Goal: Task Accomplishment & Management: Manage account settings

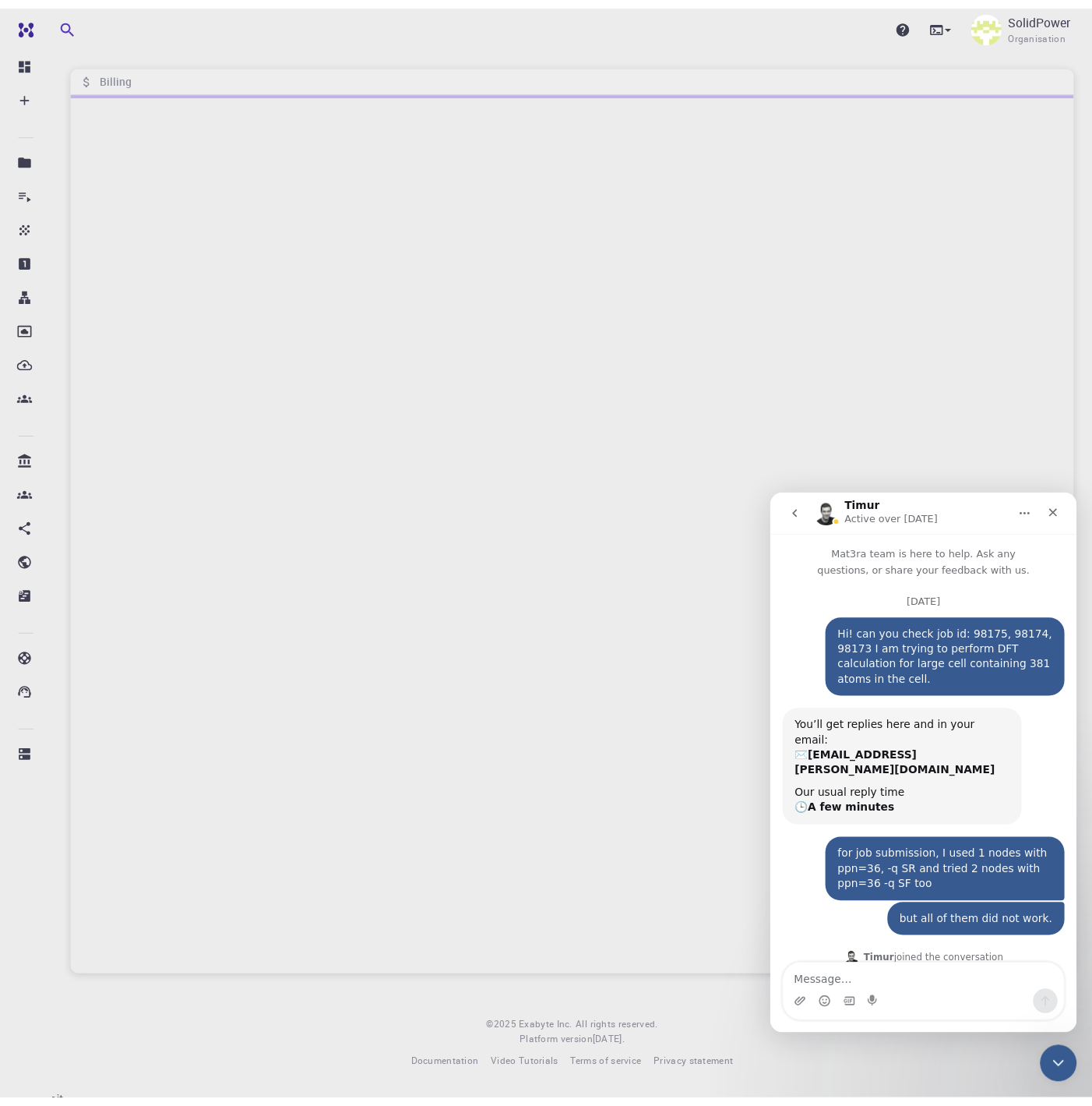
scroll to position [664, 0]
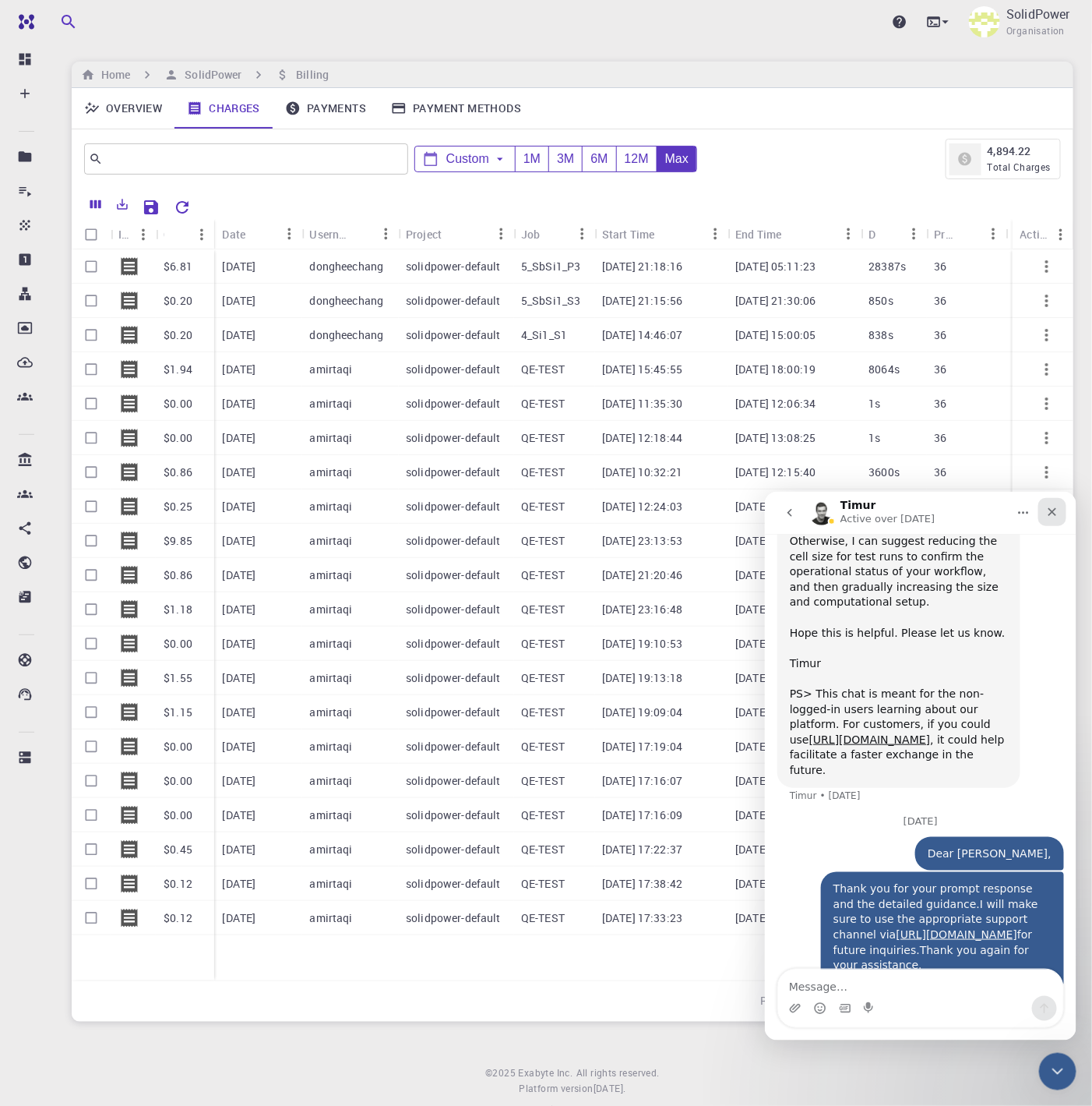
click at [1056, 514] on icon "Close" at bounding box center [1052, 511] width 12 height 12
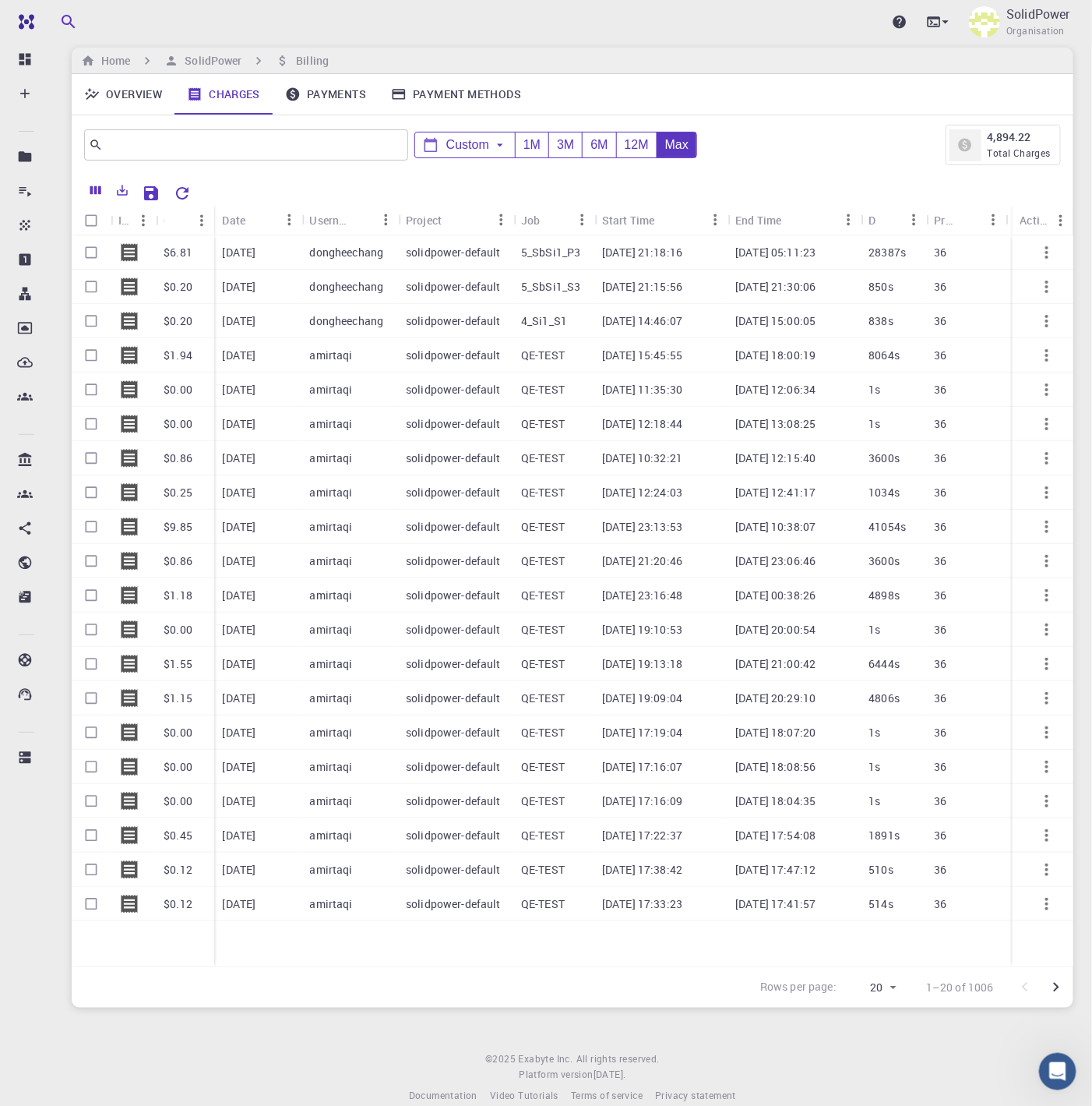
scroll to position [0, 0]
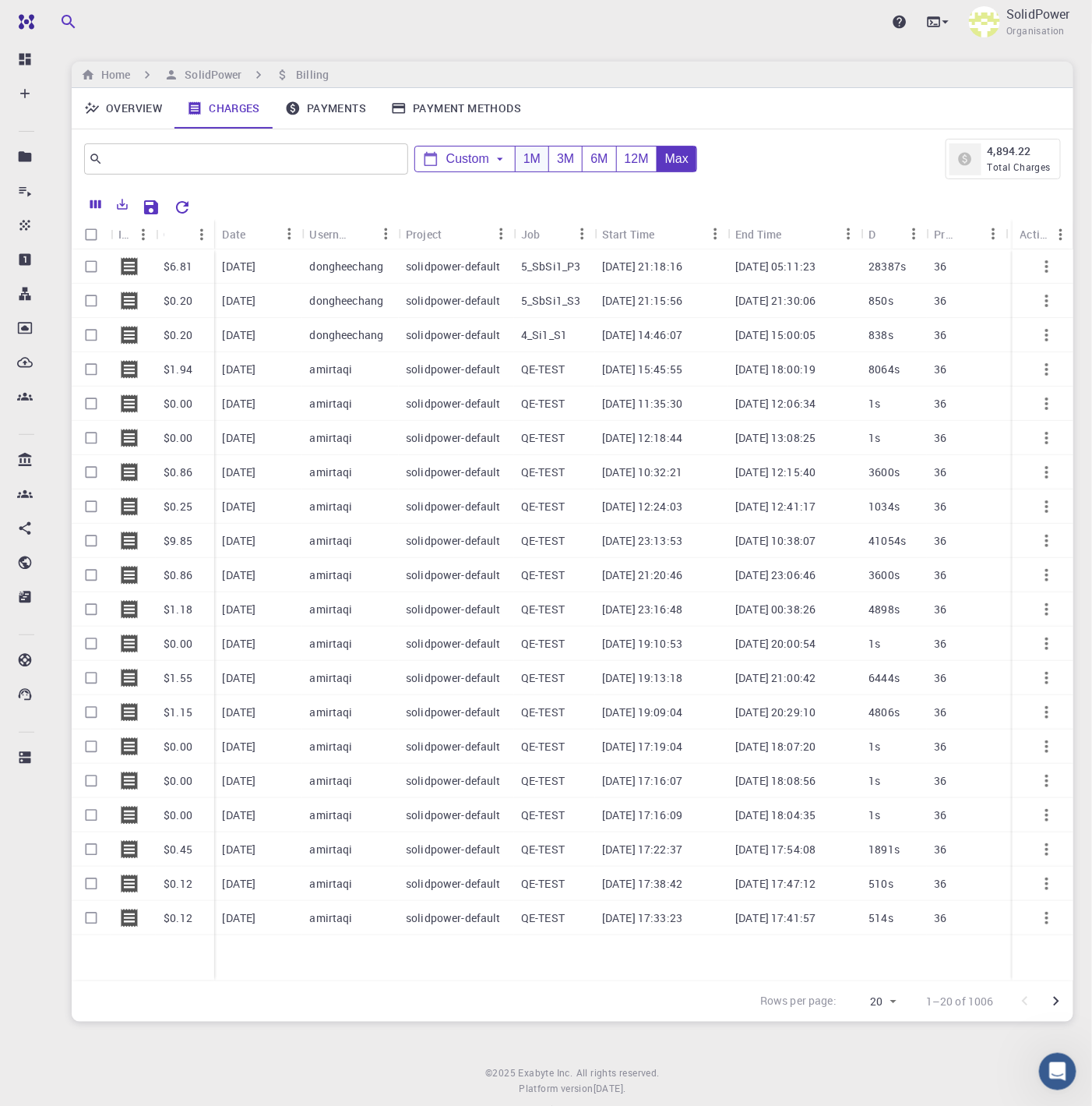
click at [522, 164] on div "1M" at bounding box center [531, 160] width 34 height 26
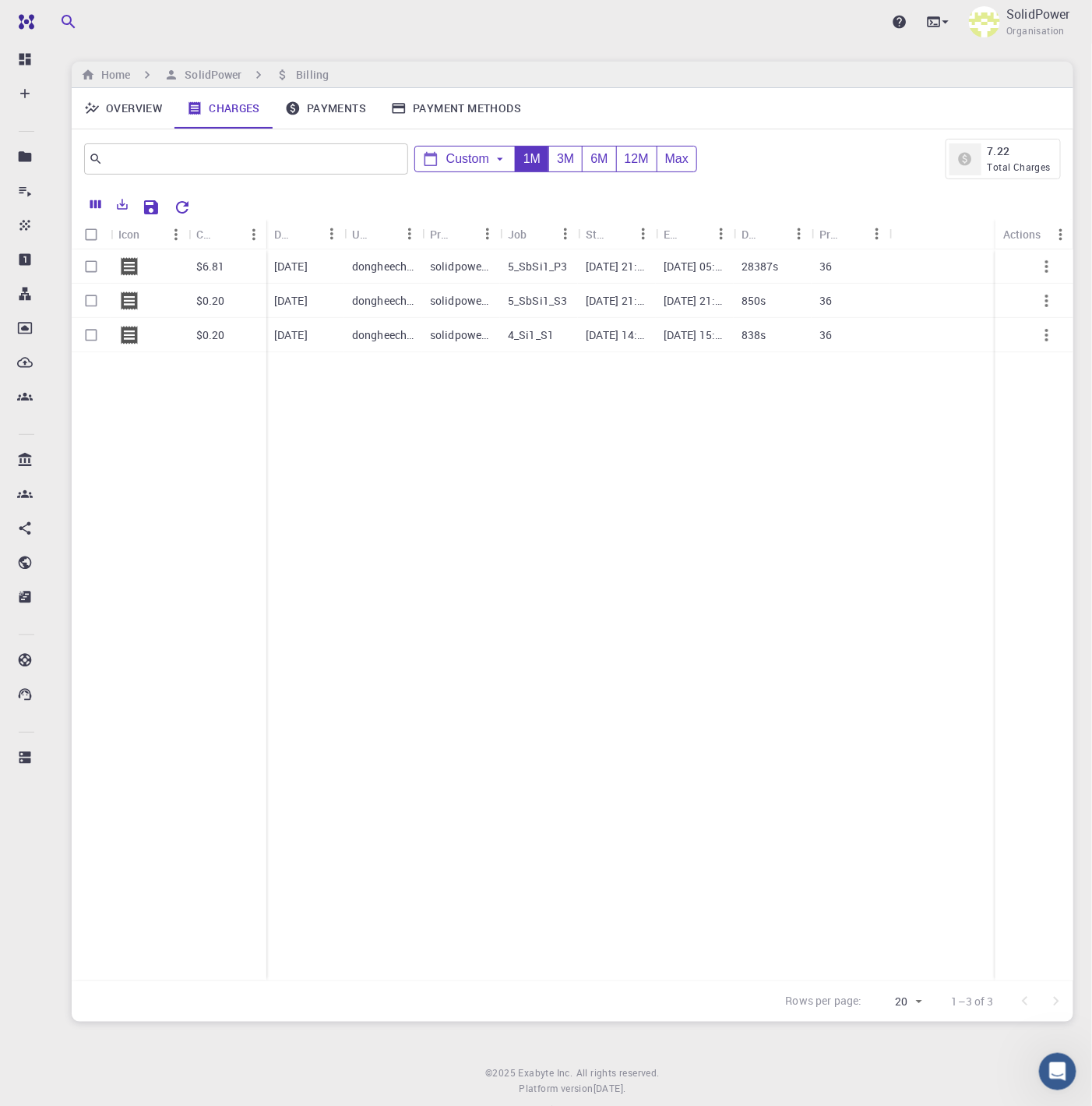
click at [146, 110] on link "Overview" at bounding box center [123, 108] width 102 height 41
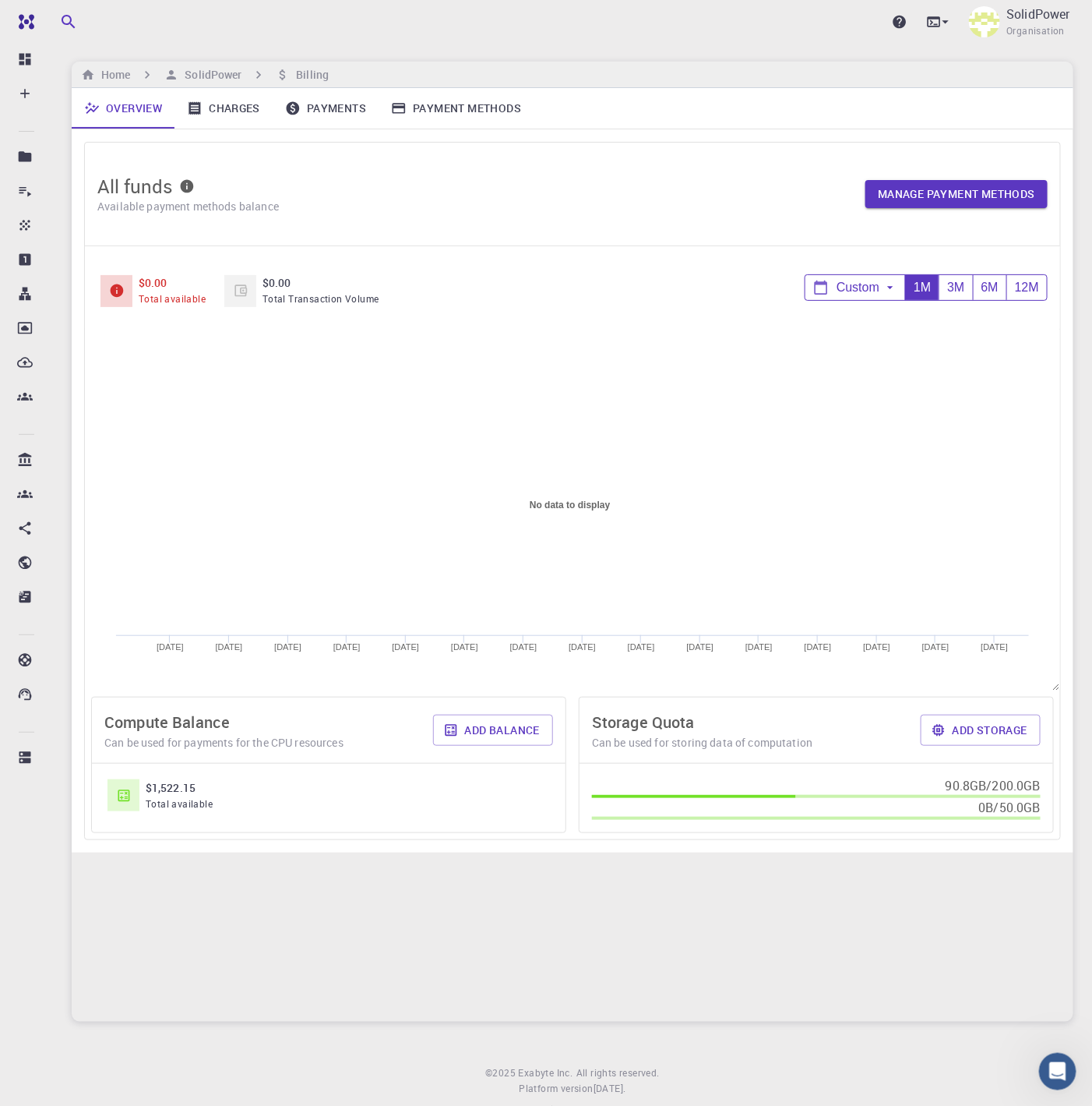
click at [243, 117] on link "Charges" at bounding box center [223, 108] width 98 height 41
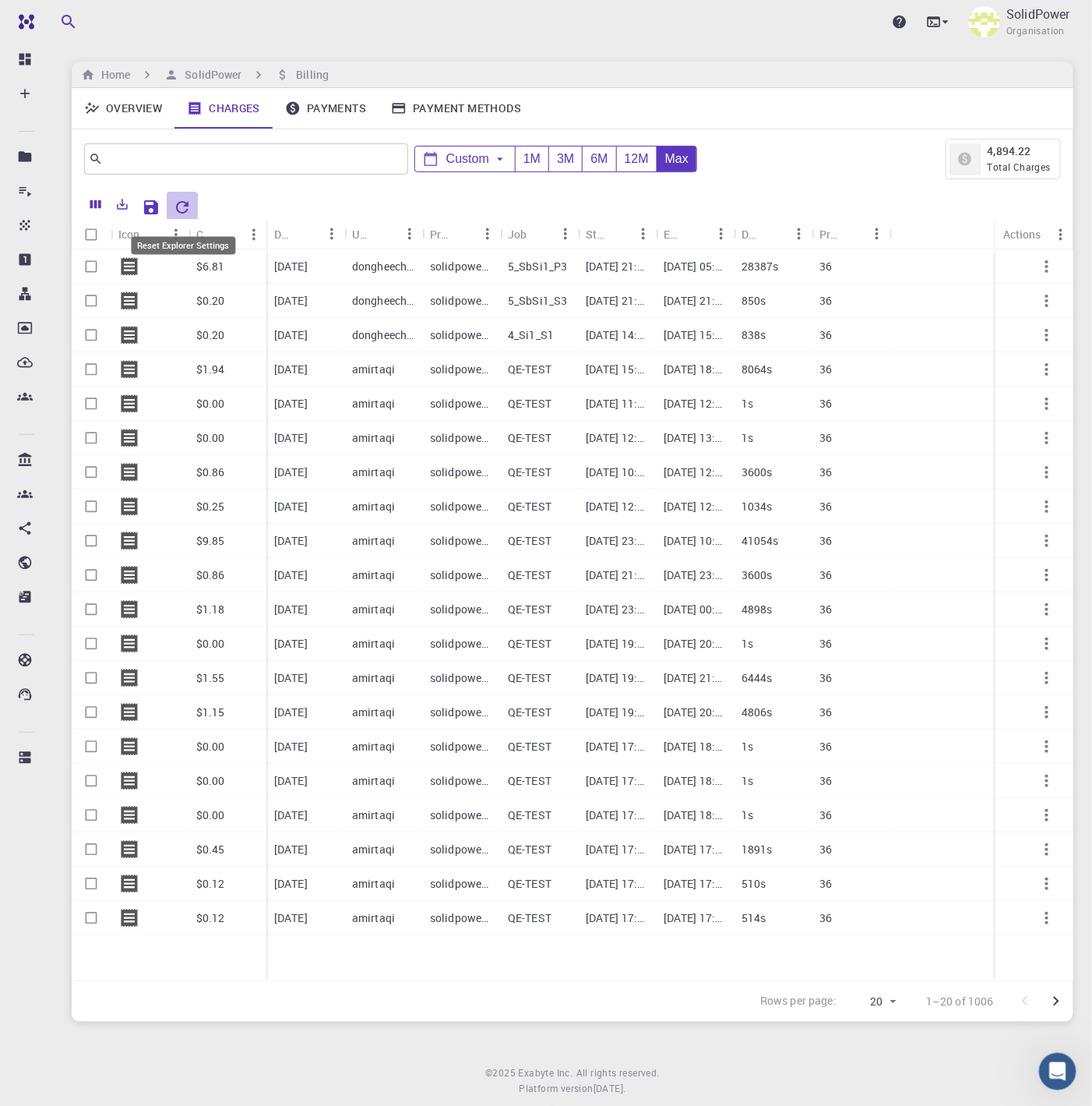
click at [189, 215] on icon "Reset Explorer Settings" at bounding box center [182, 207] width 19 height 19
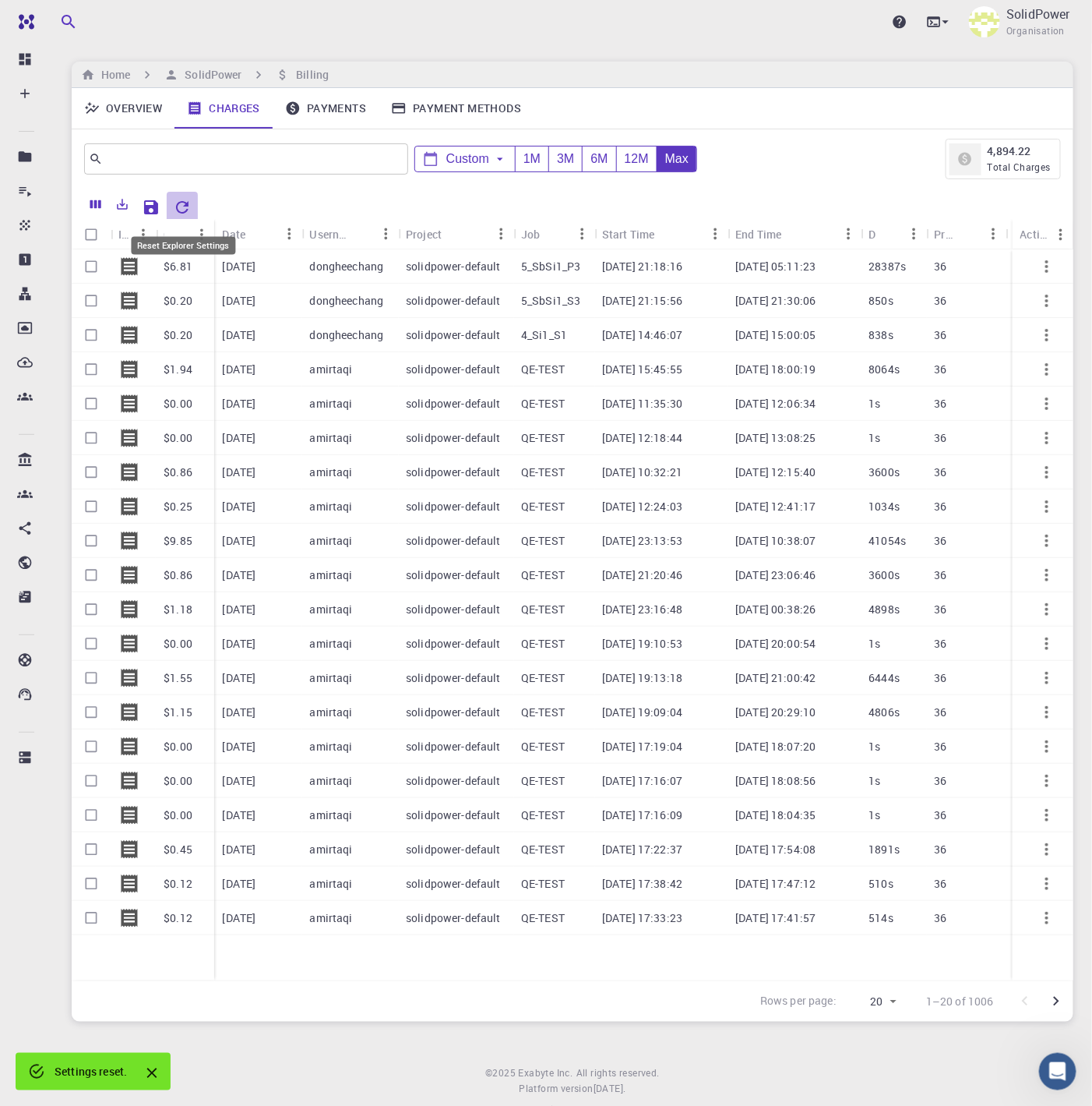
click at [185, 208] on icon "Reset Explorer Settings" at bounding box center [182, 207] width 12 height 12
click at [335, 106] on link "Payments" at bounding box center [326, 108] width 106 height 41
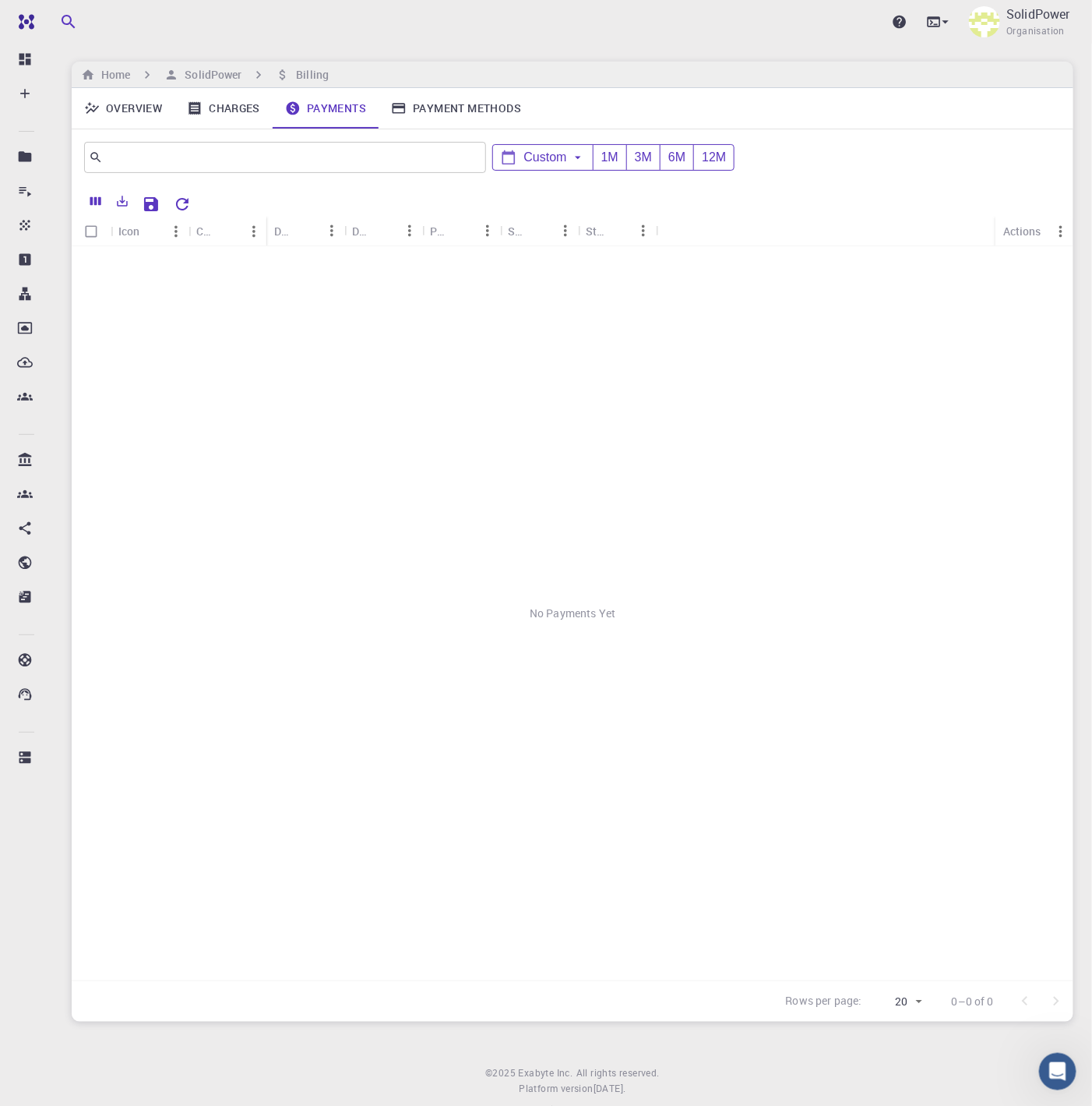
click at [122, 110] on link "Overview" at bounding box center [123, 108] width 102 height 41
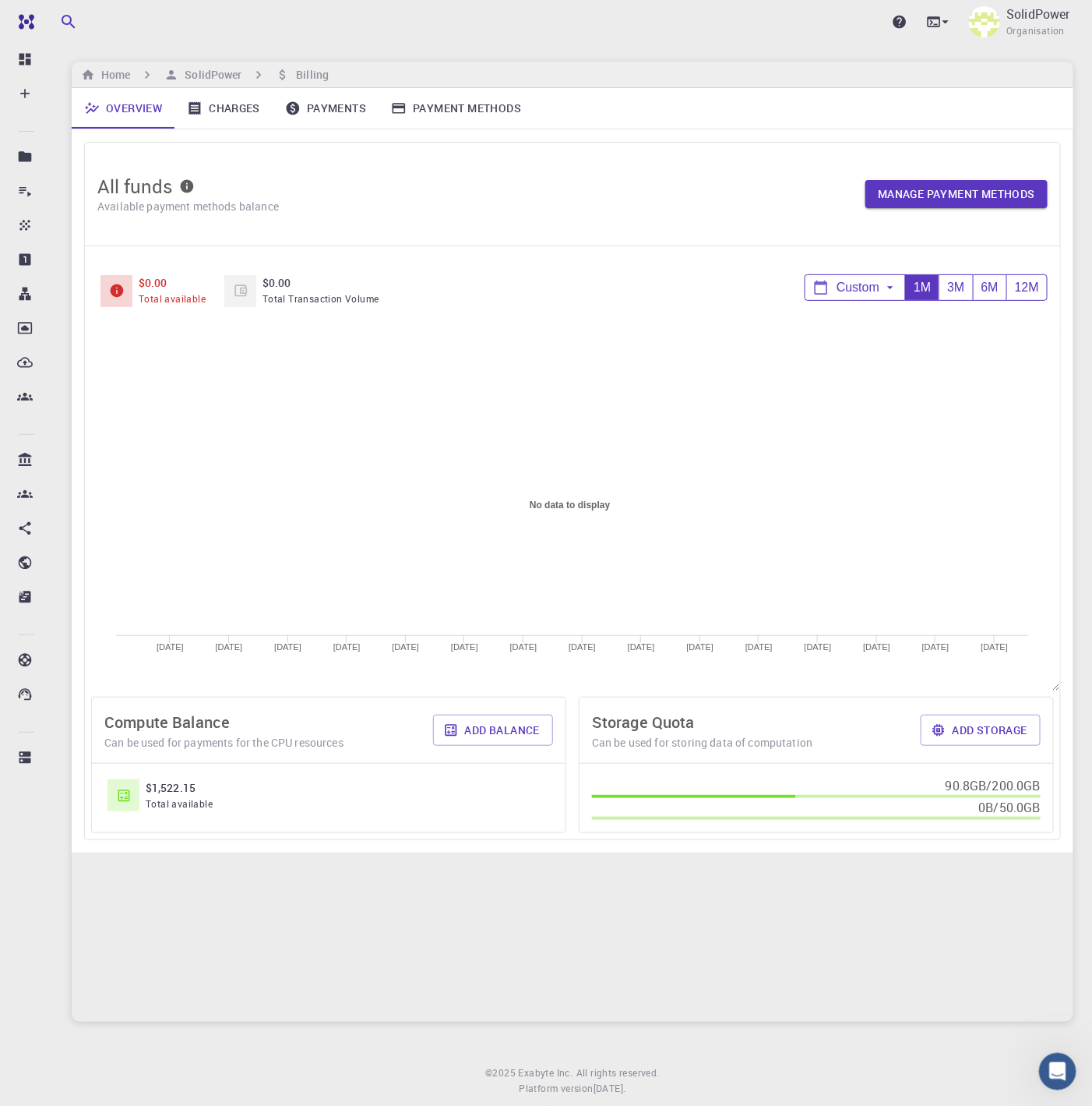
scroll to position [664, 0]
